Goal: Task Accomplishment & Management: Use online tool/utility

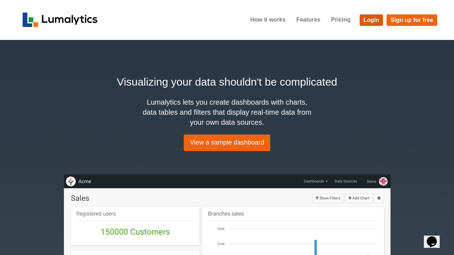
click at [371, 17] on link "Login" at bounding box center [372, 19] width 24 height 11
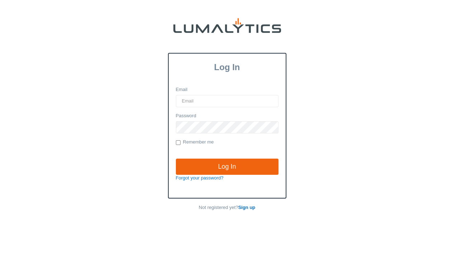
type input "amarsh@valleytruckparts.com"
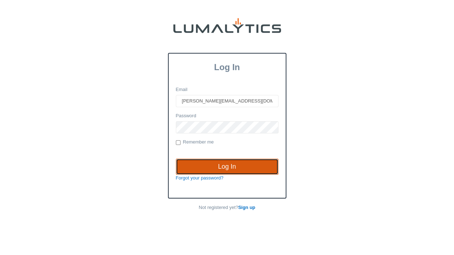
click at [231, 165] on input "Log In" at bounding box center [227, 166] width 103 height 17
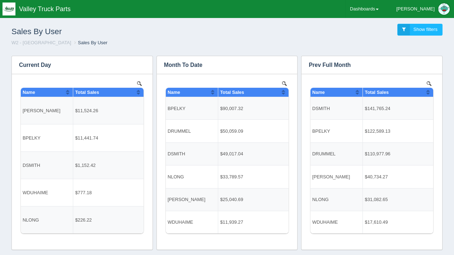
click at [317, 38] on div "Sales By User Show filters" at bounding box center [227, 29] width 443 height 19
